Goal: Information Seeking & Learning: Learn about a topic

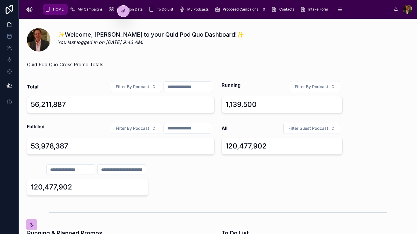
click at [0, 0] on icon at bounding box center [0, 0] width 0 height 0
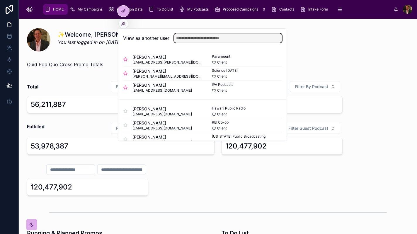
click at [203, 35] on input "text" at bounding box center [228, 37] width 108 height 9
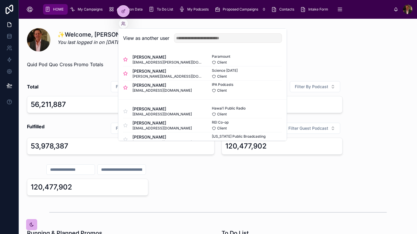
click at [0, 0] on button "Select" at bounding box center [0, 0] width 0 height 0
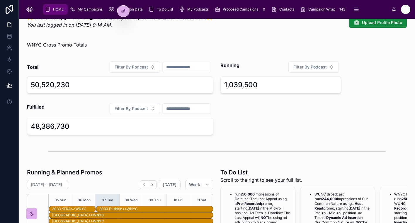
scroll to position [11, 0]
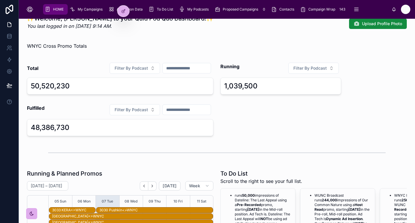
click at [148, 108] on button "Filter By Podcast" at bounding box center [135, 109] width 50 height 11
click at [194, 111] on input "text" at bounding box center [187, 110] width 48 height 8
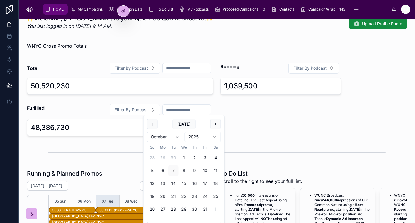
click at [184, 159] on button "1" at bounding box center [184, 158] width 11 height 11
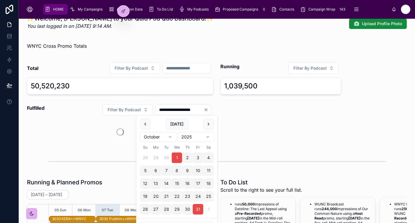
type input "**********"
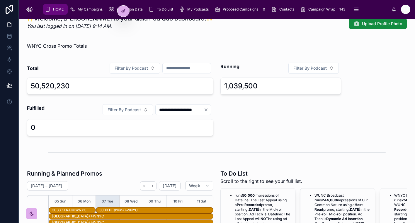
click at [141, 111] on button "Filter By Podcast" at bounding box center [128, 109] width 50 height 11
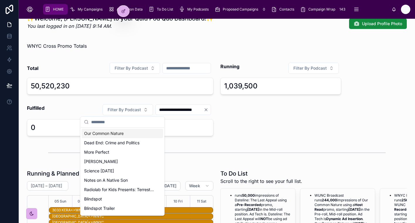
click at [130, 132] on div "Our Common Nature" at bounding box center [123, 133] width 82 height 9
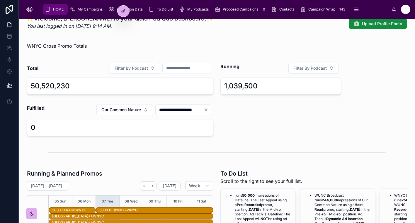
click at [147, 69] on button "Filter By Podcast" at bounding box center [135, 68] width 50 height 11
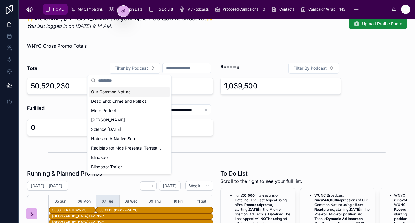
click at [140, 91] on div "Our Common Nature" at bounding box center [130, 91] width 82 height 9
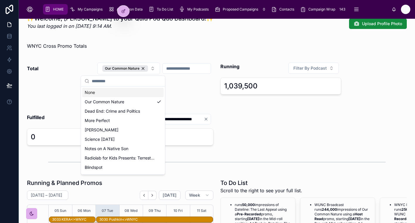
click at [182, 67] on input "text" at bounding box center [187, 69] width 48 height 8
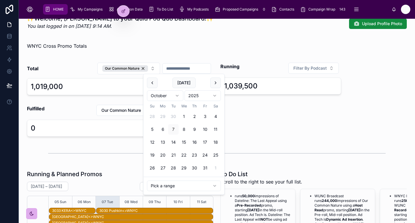
click at [184, 115] on button "1" at bounding box center [184, 116] width 11 height 11
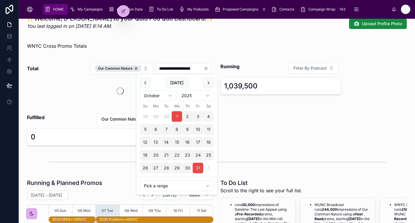
type input "**********"
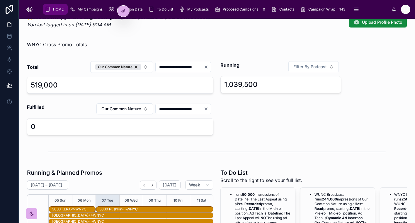
scroll to position [11, 0]
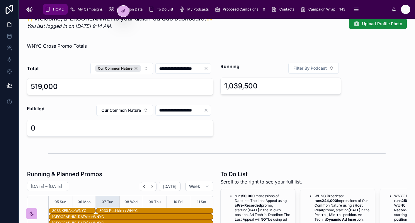
click at [140, 69] on button "Our Common Nature" at bounding box center [121, 69] width 63 height 12
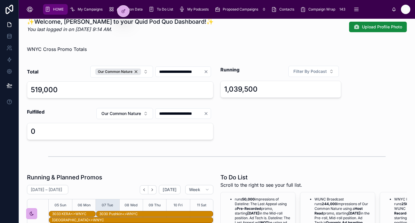
scroll to position [9, 0]
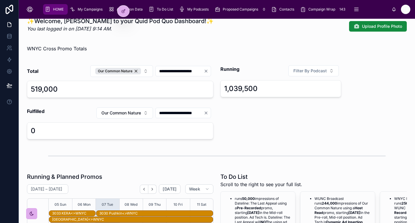
click at [130, 72] on div "Our Common Nature" at bounding box center [118, 71] width 46 height 6
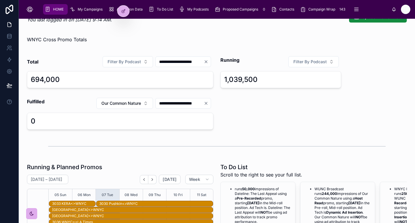
scroll to position [20, 0]
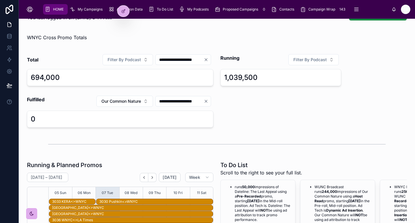
click at [206, 61] on icon "Clear" at bounding box center [206, 59] width 5 height 5
click at [90, 10] on span "My Campaigns" at bounding box center [90, 9] width 25 height 5
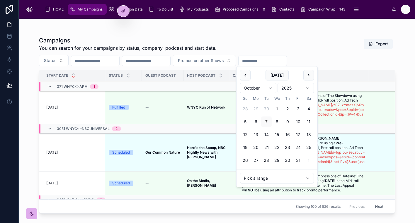
click at [285, 60] on input "text" at bounding box center [263, 61] width 48 height 8
click at [306, 177] on html "HOME My Campaigns Attribution Data To Do List My Podcasts Proposed Campaigns 0 …" at bounding box center [207, 111] width 415 height 223
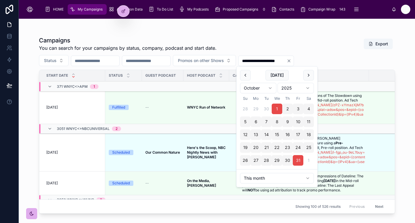
type input "**********"
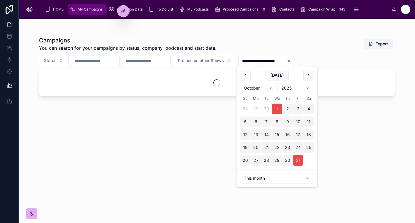
click at [298, 35] on div "**********" at bounding box center [217, 125] width 356 height 184
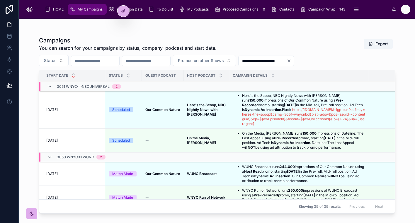
click at [62, 63] on button "Status" at bounding box center [54, 60] width 30 height 11
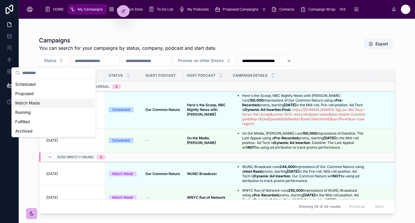
click at [263, 44] on div "Campaigns You can search for your campaigns by status, company, podcast and sta…" at bounding box center [217, 43] width 356 height 15
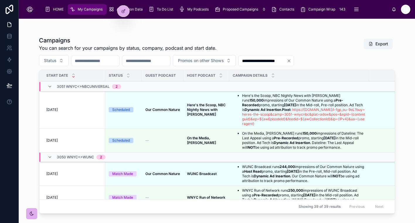
click at [88, 61] on input "text" at bounding box center [95, 61] width 48 height 8
click at [182, 35] on div "**********" at bounding box center [217, 125] width 356 height 184
click at [102, 62] on input "text" at bounding box center [95, 61] width 48 height 8
click at [160, 61] on input "text" at bounding box center [146, 61] width 48 height 8
click at [236, 62] on button "Promos on other Shows" at bounding box center [204, 60] width 63 height 11
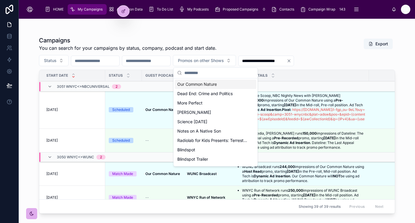
click at [228, 83] on div "Our Common Nature" at bounding box center [216, 84] width 82 height 9
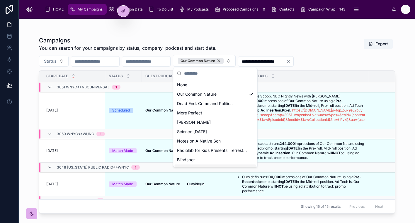
click at [297, 40] on div "Campaigns You can search for your campaigns by status, company, podcast and sta…" at bounding box center [217, 43] width 356 height 15
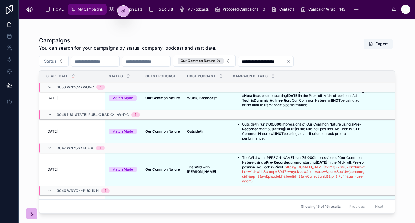
scroll to position [53, 0]
click at [302, 39] on div "Campaigns You can search for your campaigns by status, company, podcast and sta…" at bounding box center [217, 43] width 356 height 15
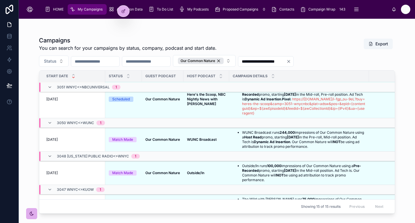
scroll to position [0, 0]
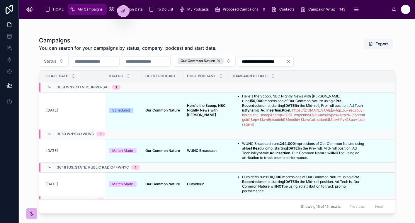
click at [224, 60] on div "Our Common Nature" at bounding box center [201, 61] width 46 height 6
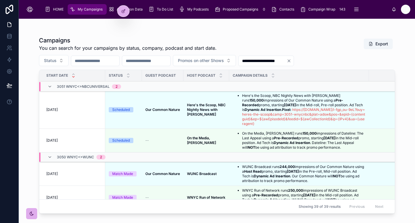
click at [140, 9] on span "Attribution Data" at bounding box center [130, 9] width 26 height 5
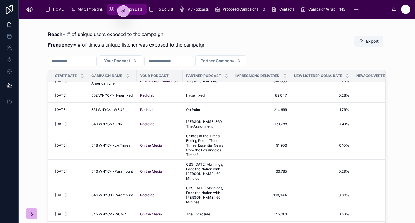
scroll to position [4, 0]
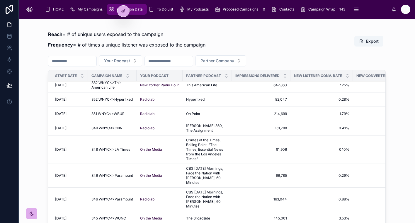
click at [142, 61] on button "Your Podcast" at bounding box center [120, 60] width 43 height 11
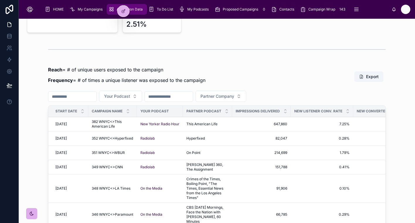
scroll to position [140, 0]
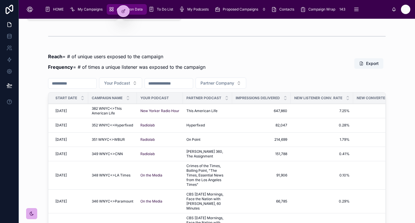
click at [140, 86] on button "Your Podcast" at bounding box center [120, 83] width 43 height 11
click at [223, 60] on div "Reach = # of unique users exposed to the campaign Frequency = # of times a uniq…" at bounding box center [217, 63] width 338 height 21
click at [178, 84] on input "text" at bounding box center [169, 83] width 48 height 8
click at [246, 83] on button "Partner Company" at bounding box center [221, 83] width 51 height 11
click at [307, 49] on div "Attribution Data Total New Downloads 237,401 Average New Listener Conversion Ra…" at bounding box center [217, 91] width 396 height 424
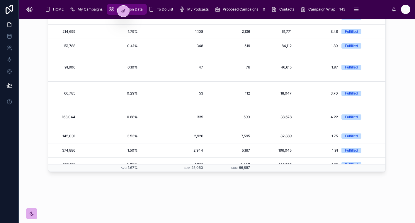
scroll to position [0, 0]
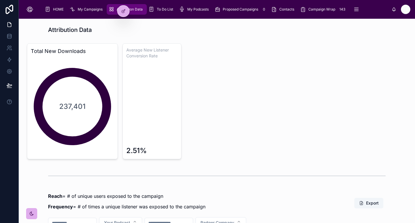
click at [168, 9] on span "To Do List" at bounding box center [165, 9] width 16 height 5
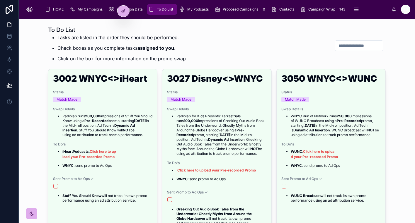
click at [204, 11] on span "My Podcasts" at bounding box center [197, 9] width 21 height 5
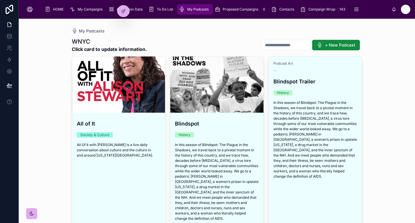
click at [232, 11] on span "Proposed Campaigns" at bounding box center [240, 9] width 35 height 5
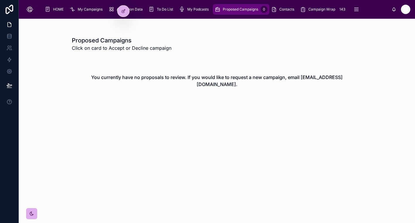
click at [201, 13] on div "My Podcasts" at bounding box center [195, 9] width 32 height 9
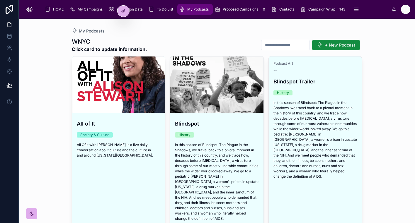
click at [154, 13] on div "To Do List" at bounding box center [162, 9] width 27 height 9
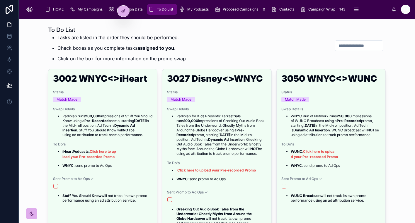
click at [79, 8] on span "My Campaigns" at bounding box center [90, 9] width 25 height 5
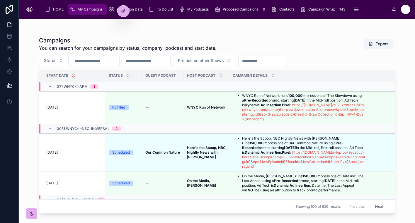
click at [168, 10] on span "To Do List" at bounding box center [165, 9] width 16 height 5
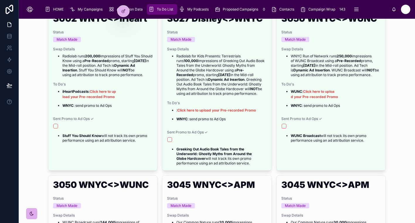
scroll to position [34, 0]
